Goal: Navigation & Orientation: Find specific page/section

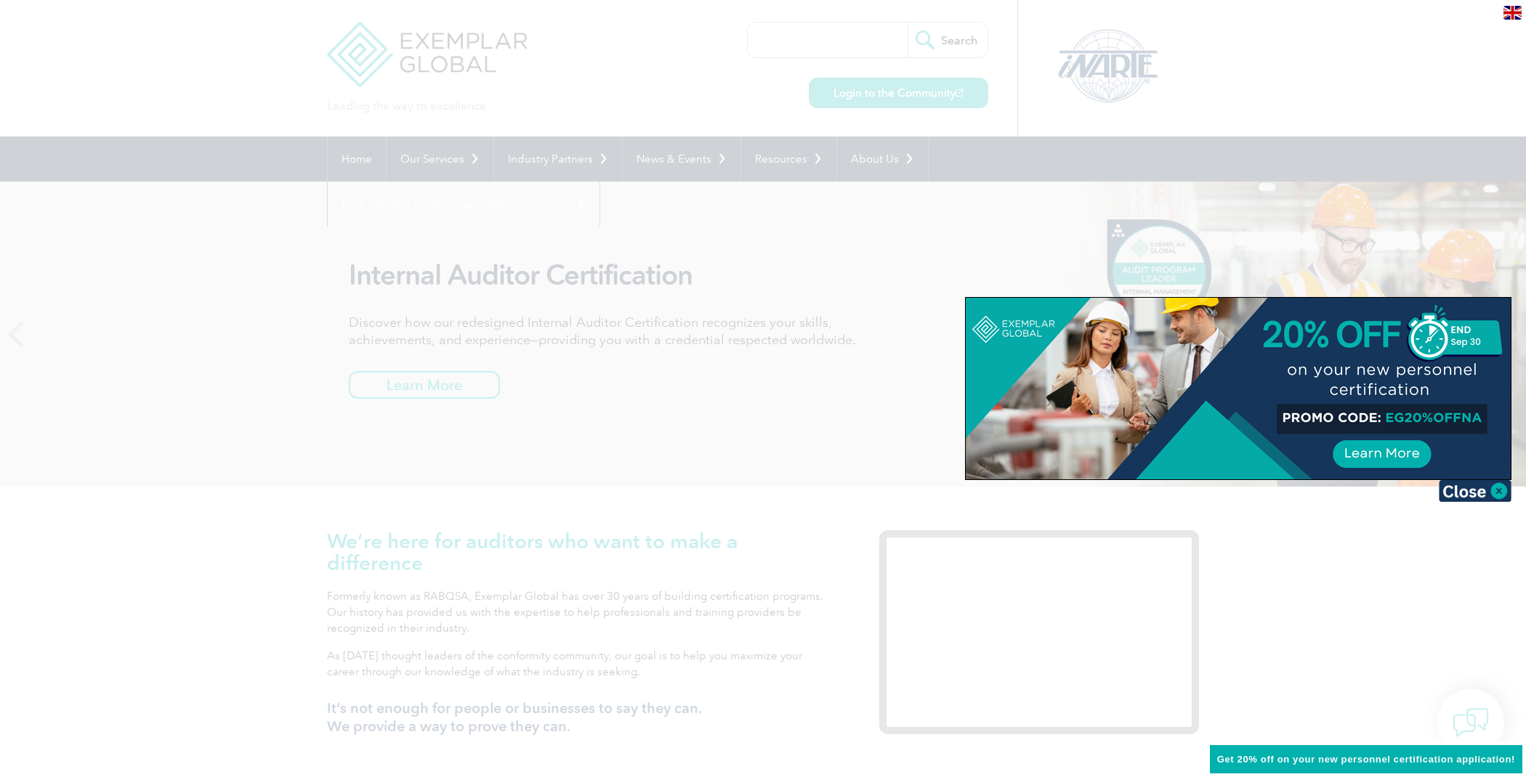
click at [1240, 61] on div at bounding box center [763, 388] width 1526 height 777
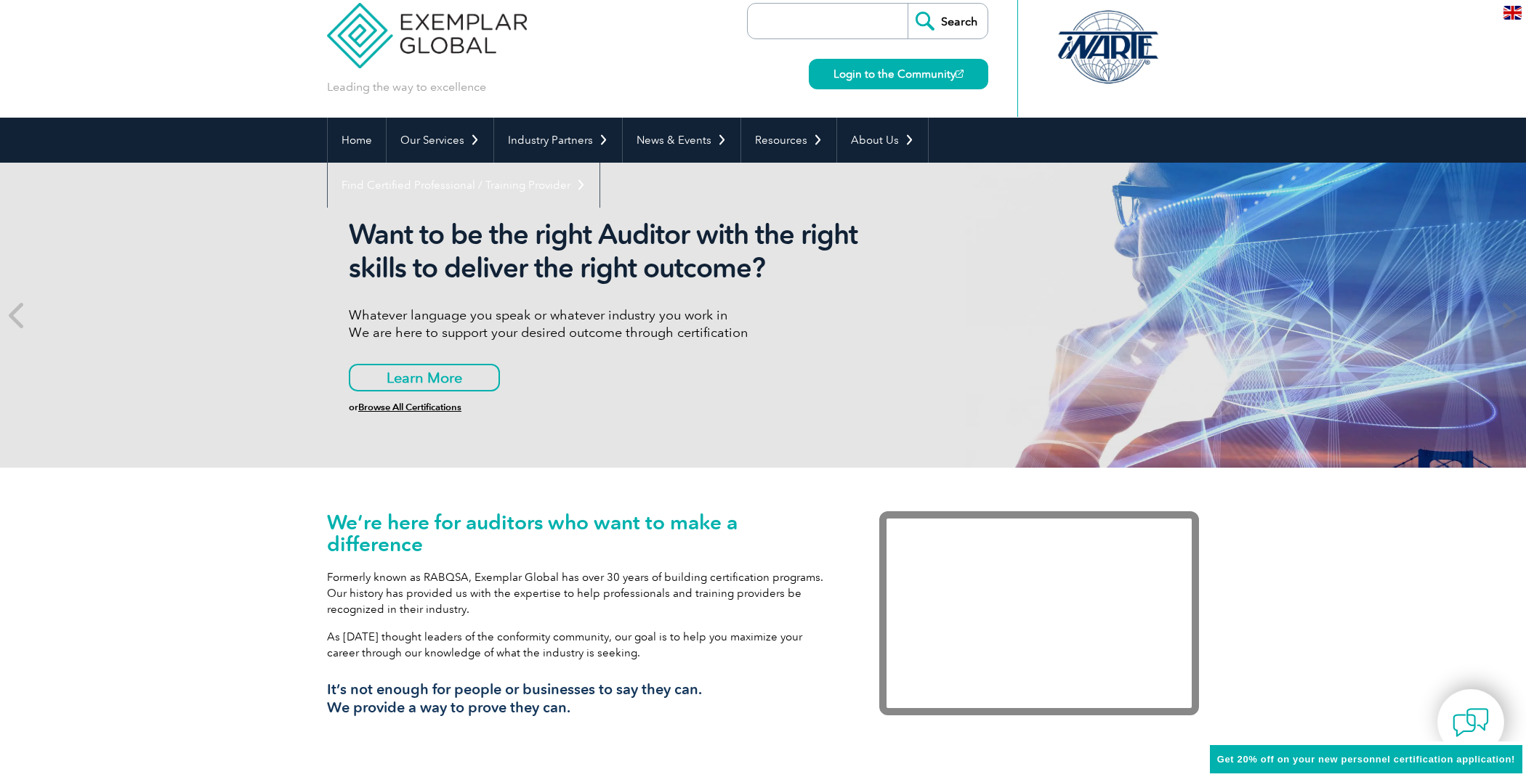
scroll to position [37, 0]
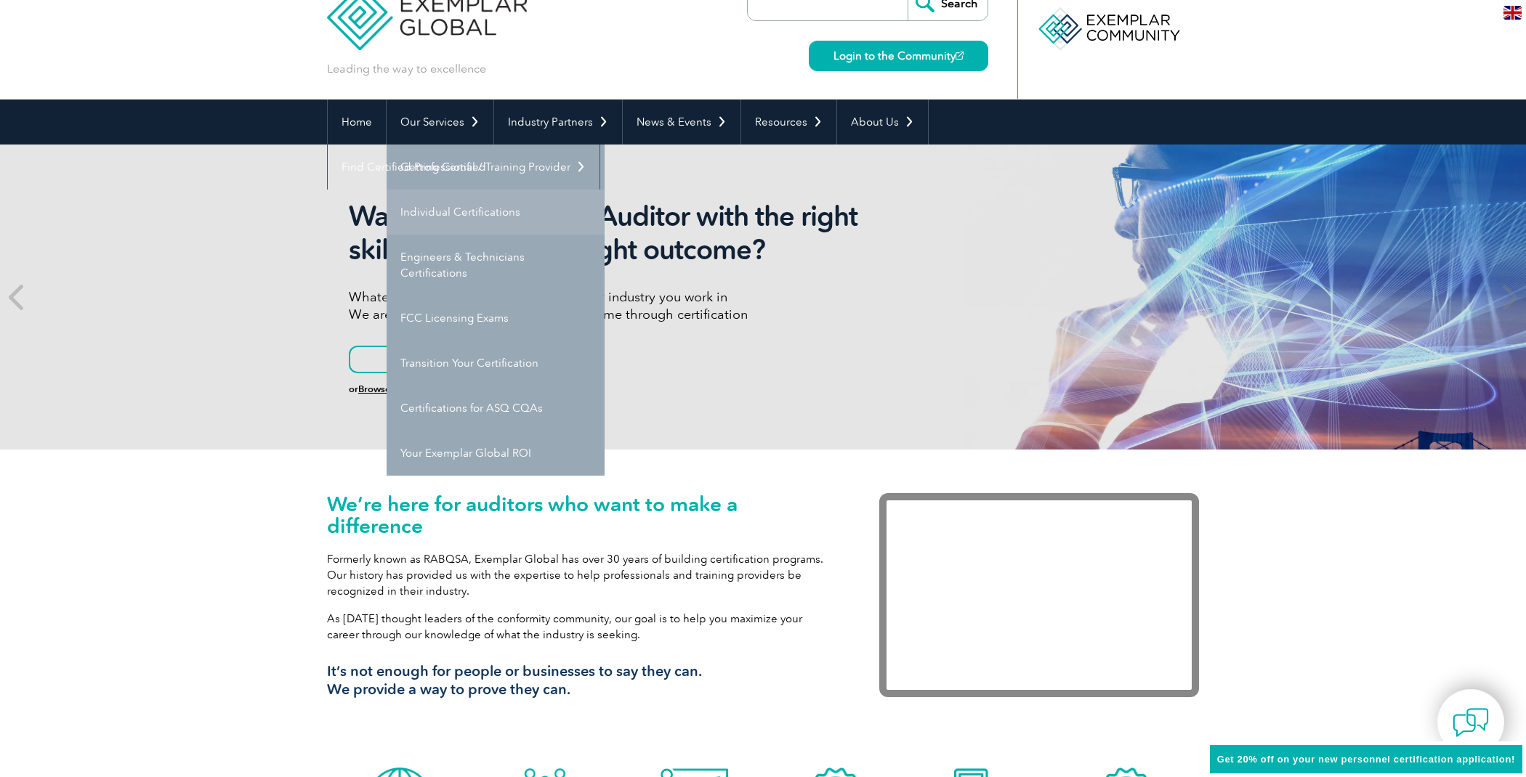
click at [444, 206] on link "Individual Certifications" at bounding box center [496, 212] width 218 height 45
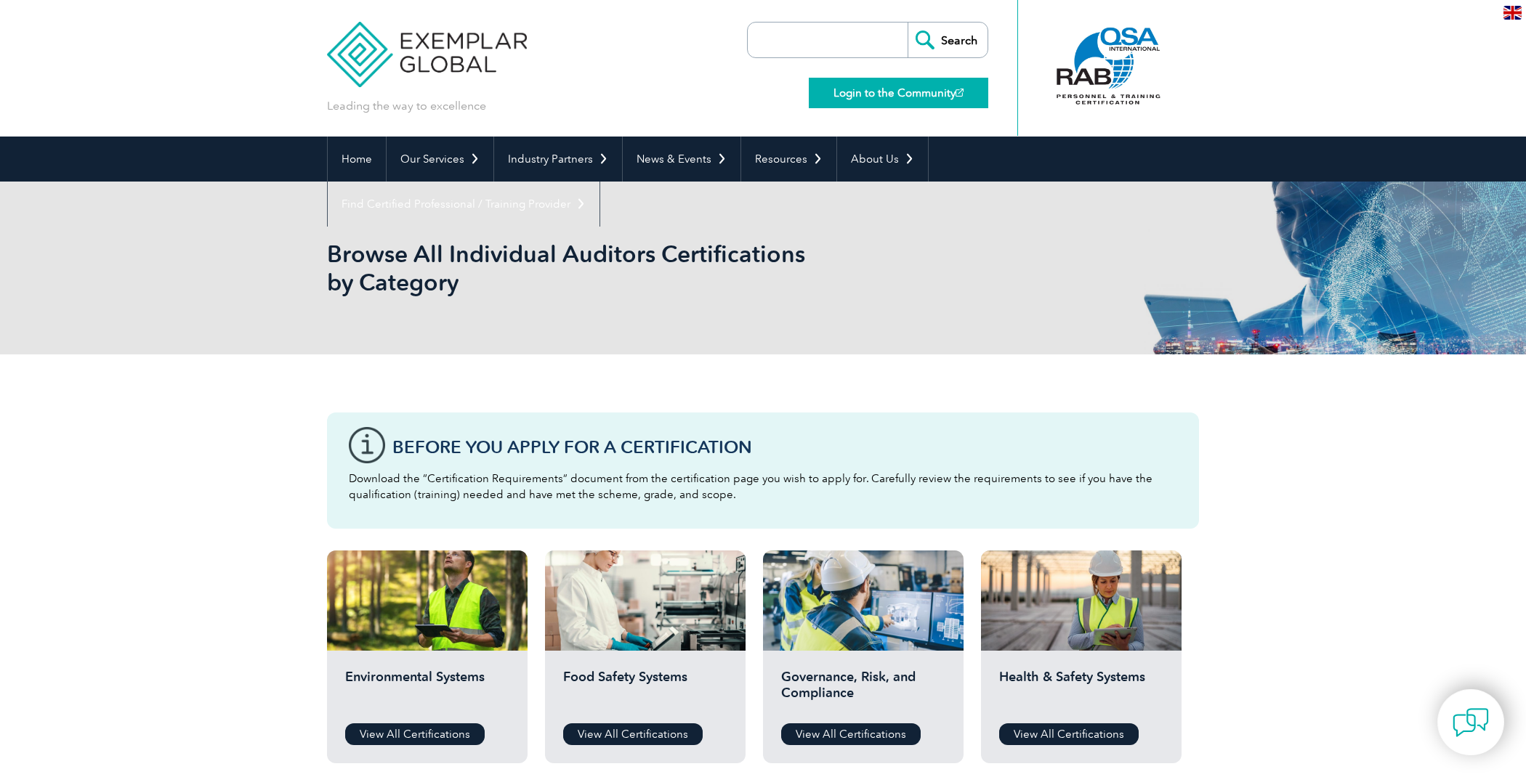
click at [909, 94] on link "Login to the Community" at bounding box center [898, 93] width 179 height 31
click at [924, 92] on link "Login to the Community" at bounding box center [898, 93] width 179 height 31
